Goal: Navigation & Orientation: Find specific page/section

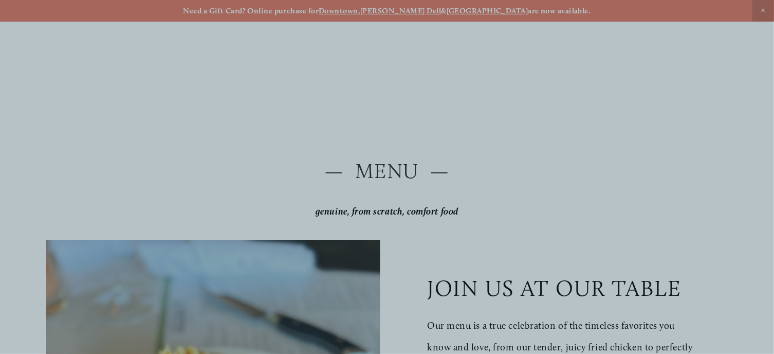
drag, startPoint x: 154, startPoint y: 188, endPoint x: 376, endPoint y: 207, distance: 222.3
click at [376, 207] on div at bounding box center [248, 177] width 278 height 389
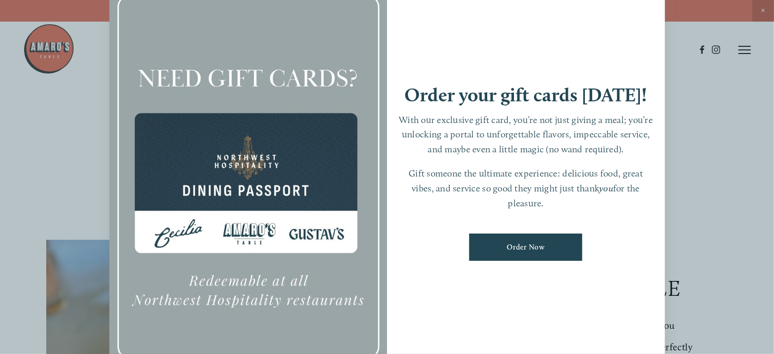
drag, startPoint x: 376, startPoint y: 207, endPoint x: 437, endPoint y: 198, distance: 62.3
click at [437, 198] on div "Order your gift cards [DATE]! With our exclusive gift card, you’re not just giv…" at bounding box center [387, 177] width 556 height 389
drag, startPoint x: 748, startPoint y: 155, endPoint x: 738, endPoint y: 160, distance: 11.0
click at [738, 160] on div at bounding box center [387, 177] width 774 height 354
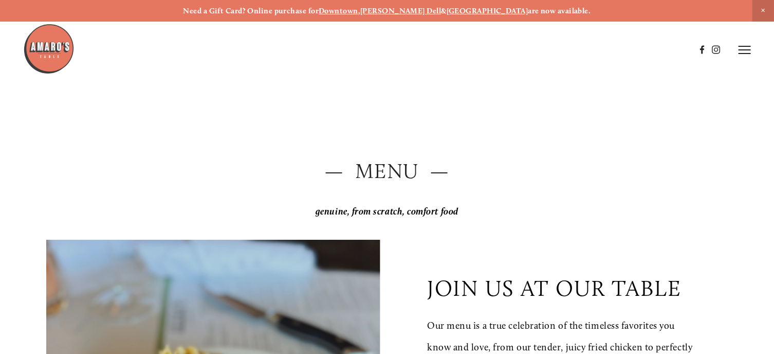
drag, startPoint x: 738, startPoint y: 160, endPoint x: 650, endPoint y: 182, distance: 91.2
click at [650, 182] on h2 "— Menu —" at bounding box center [386, 171] width 681 height 29
drag, startPoint x: 650, startPoint y: 182, endPoint x: 592, endPoint y: 188, distance: 57.3
click at [592, 188] on div "— Menu — genuine, from scratch, comfort food" at bounding box center [386, 189] width 681 height 65
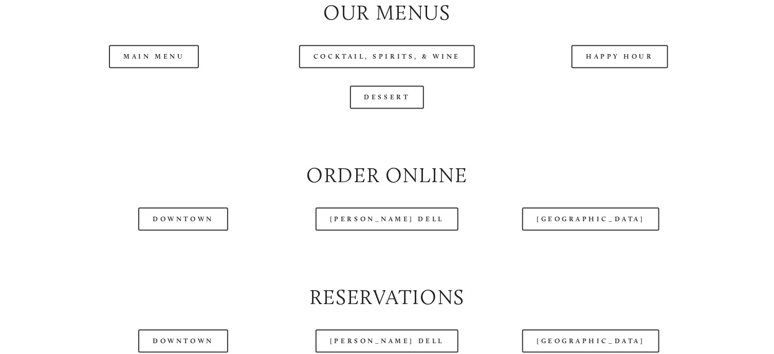
scroll to position [1085, 0]
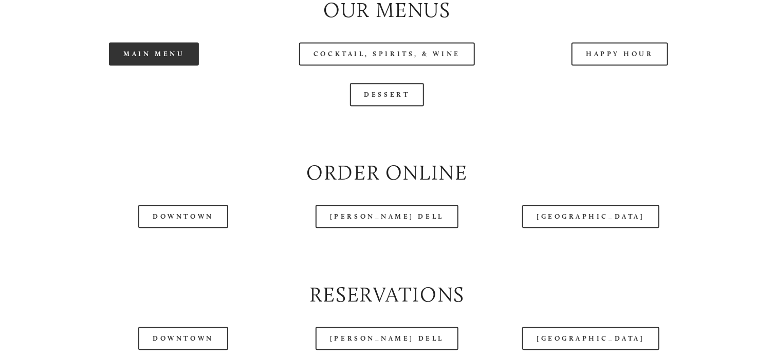
click at [160, 65] on link "Main Menu" at bounding box center [154, 53] width 90 height 23
